Goal: Task Accomplishment & Management: Use online tool/utility

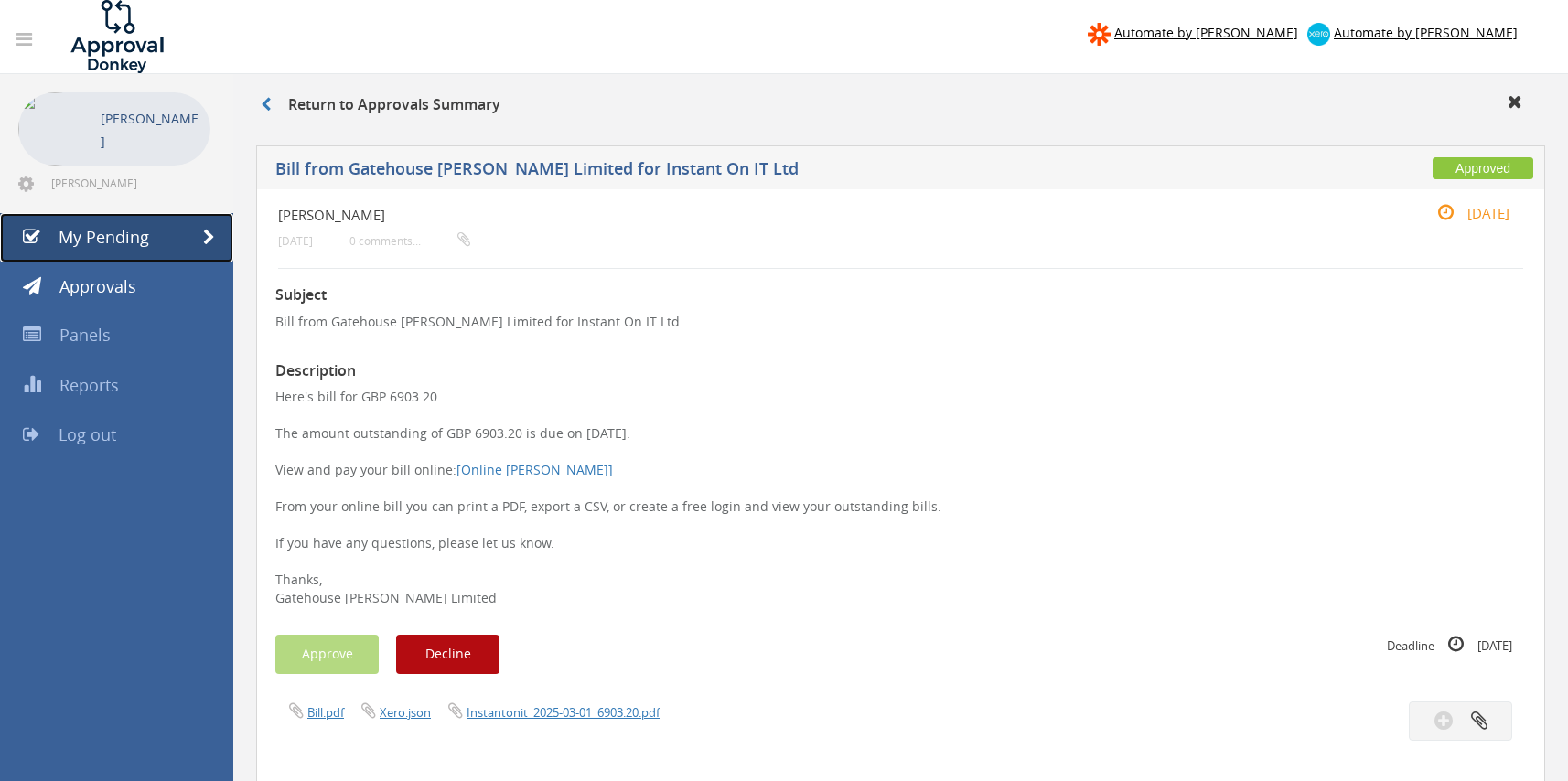
click at [104, 235] on span "My Pending" at bounding box center [104, 237] width 91 height 22
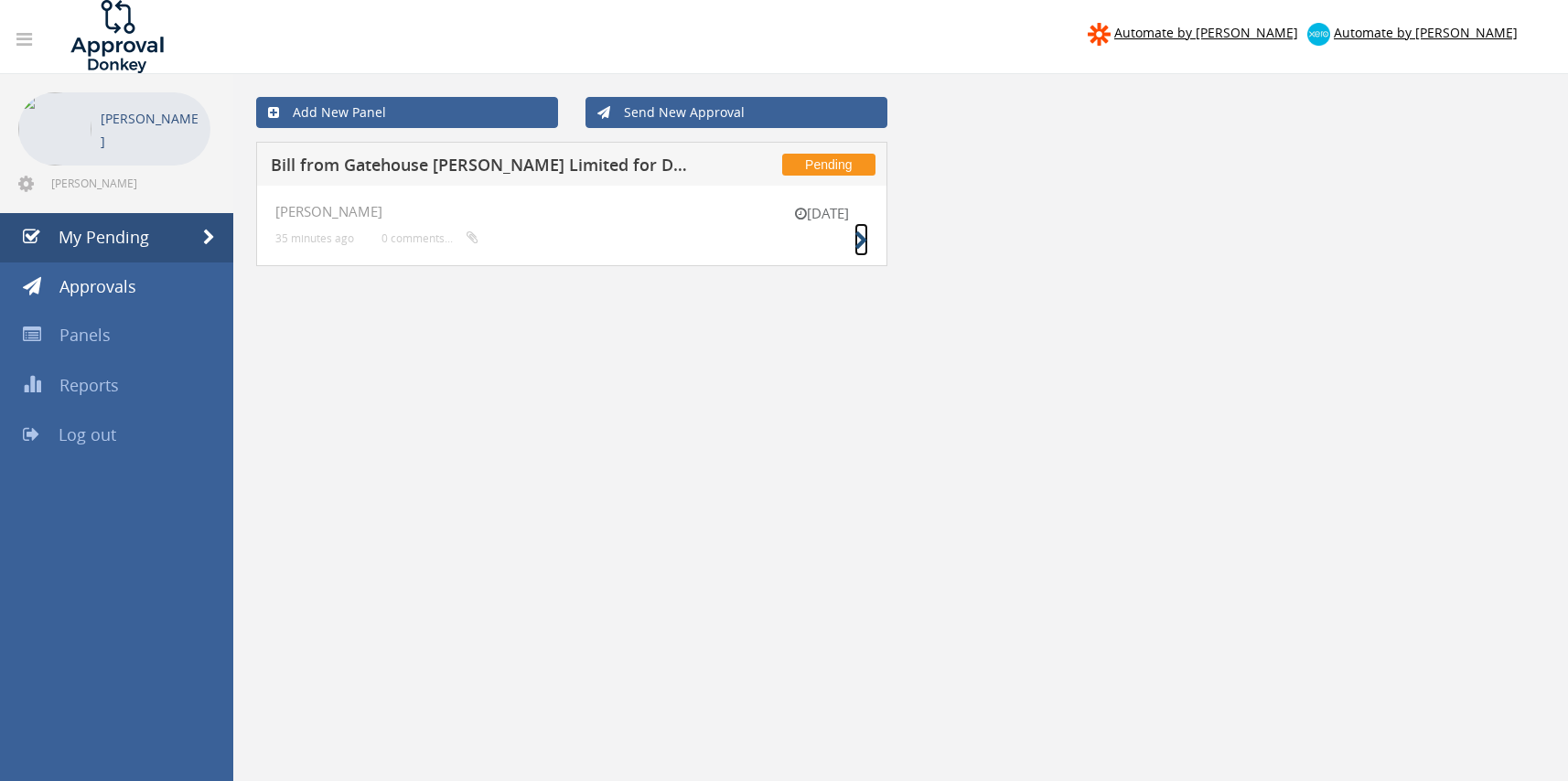
click at [859, 243] on icon at bounding box center [860, 241] width 14 height 19
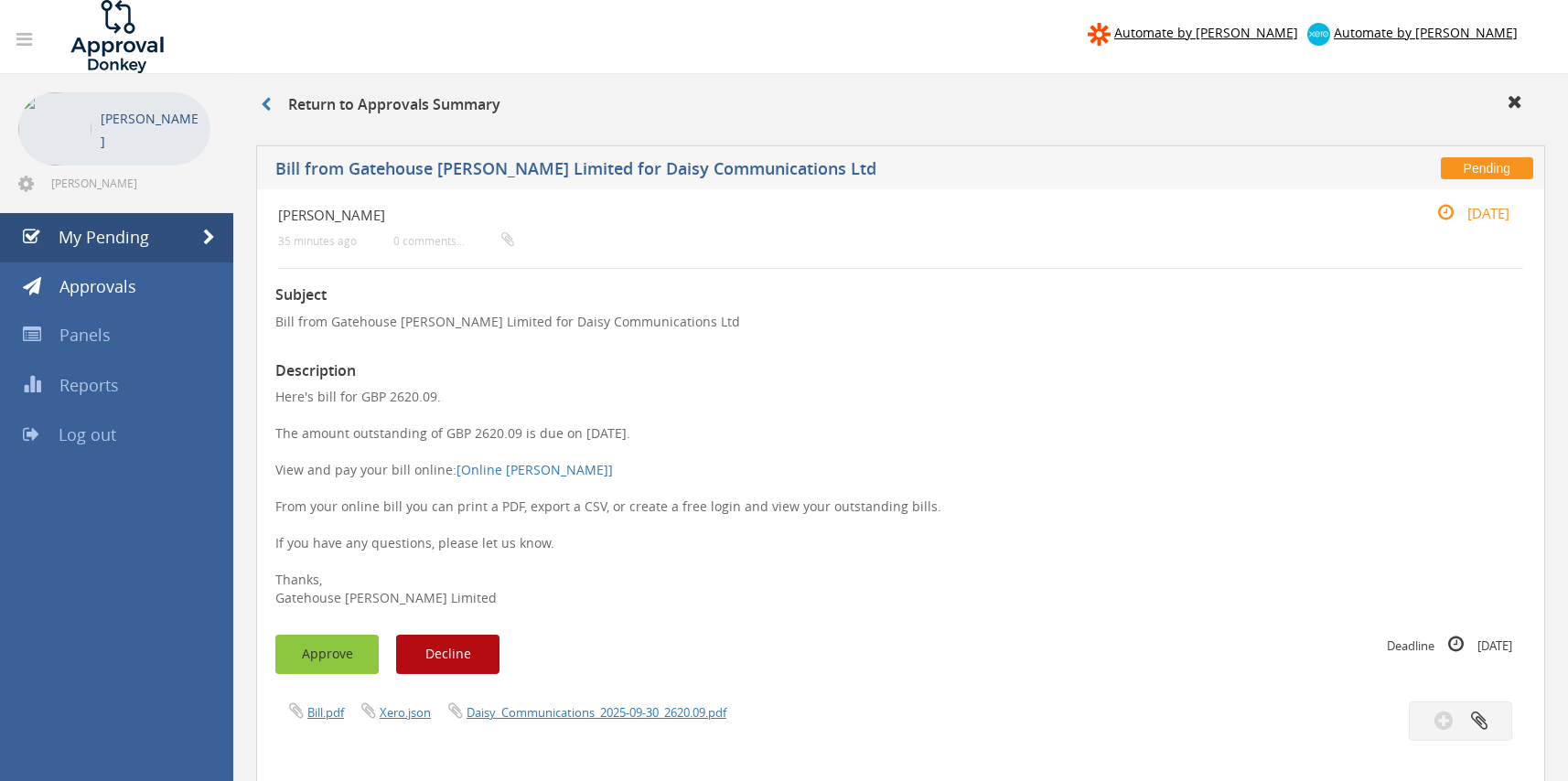
click at [329, 647] on button "Approve" at bounding box center [327, 654] width 104 height 39
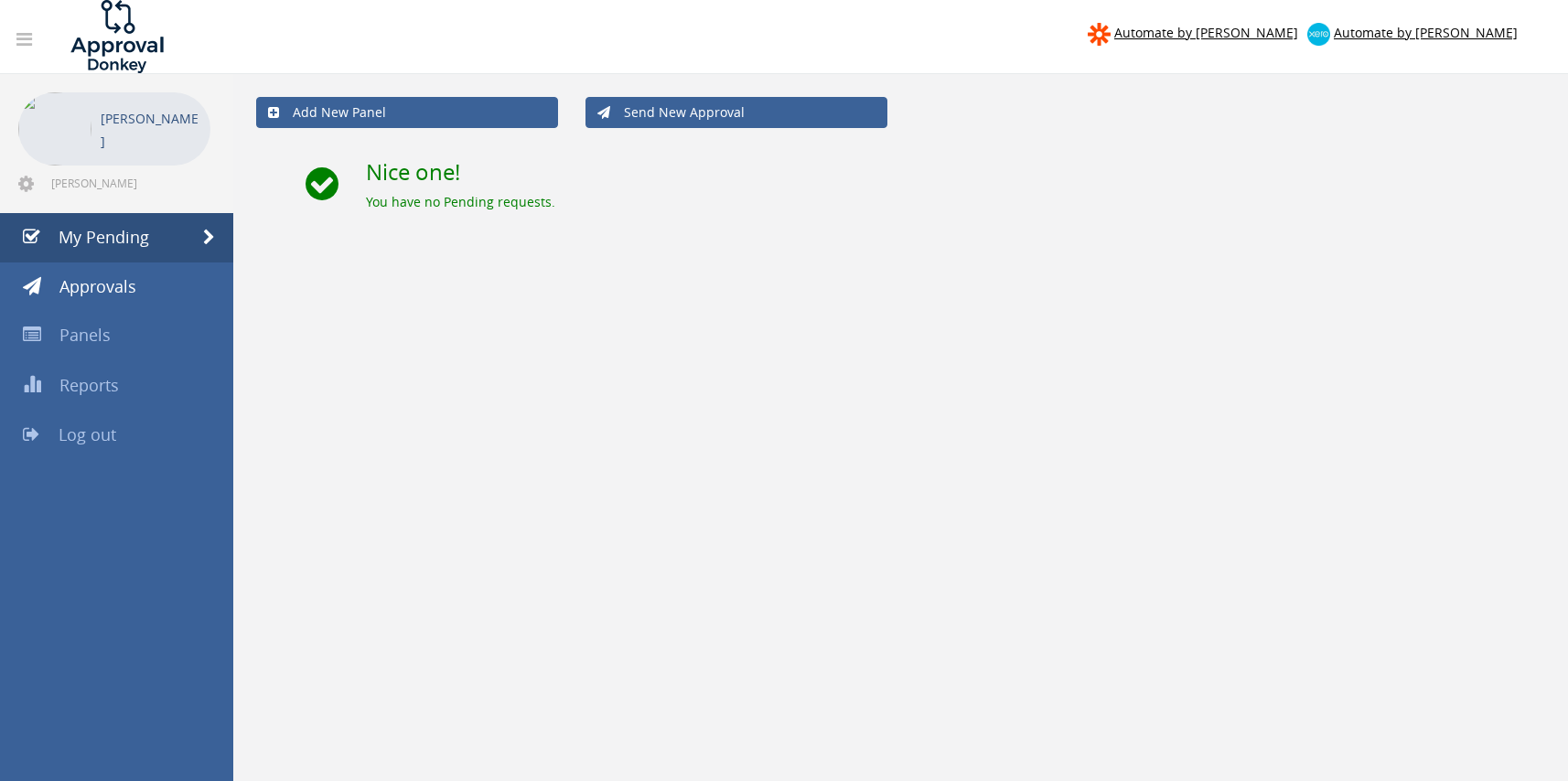
click at [19, 684] on div "Automate by [PERSON_NAME] Automate by [PERSON_NAME] [PERSON_NAME] [PERSON_NAME]…" at bounding box center [784, 586] width 1568 height 1172
